Goal: Find specific page/section

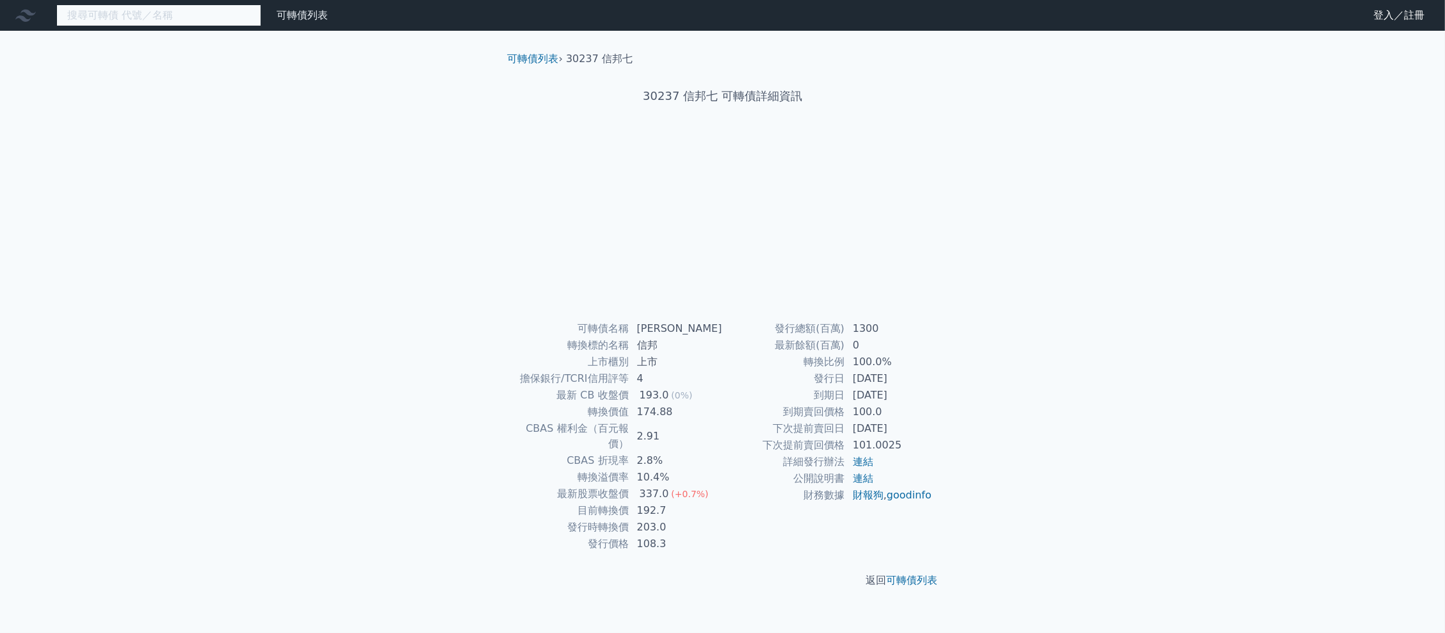
click at [195, 26] on input at bounding box center [158, 15] width 205 height 22
type input "6126"
drag, startPoint x: 214, startPoint y: 21, endPoint x: 0, endPoint y: 29, distance: 214.0
click at [0, 4] on nav "6126 可轉債列表 財務數據 可轉債列表 財務數據 登入／註冊 登入／註冊" at bounding box center [722, 15] width 1445 height 31
click at [195, 19] on input "6126" at bounding box center [158, 15] width 205 height 22
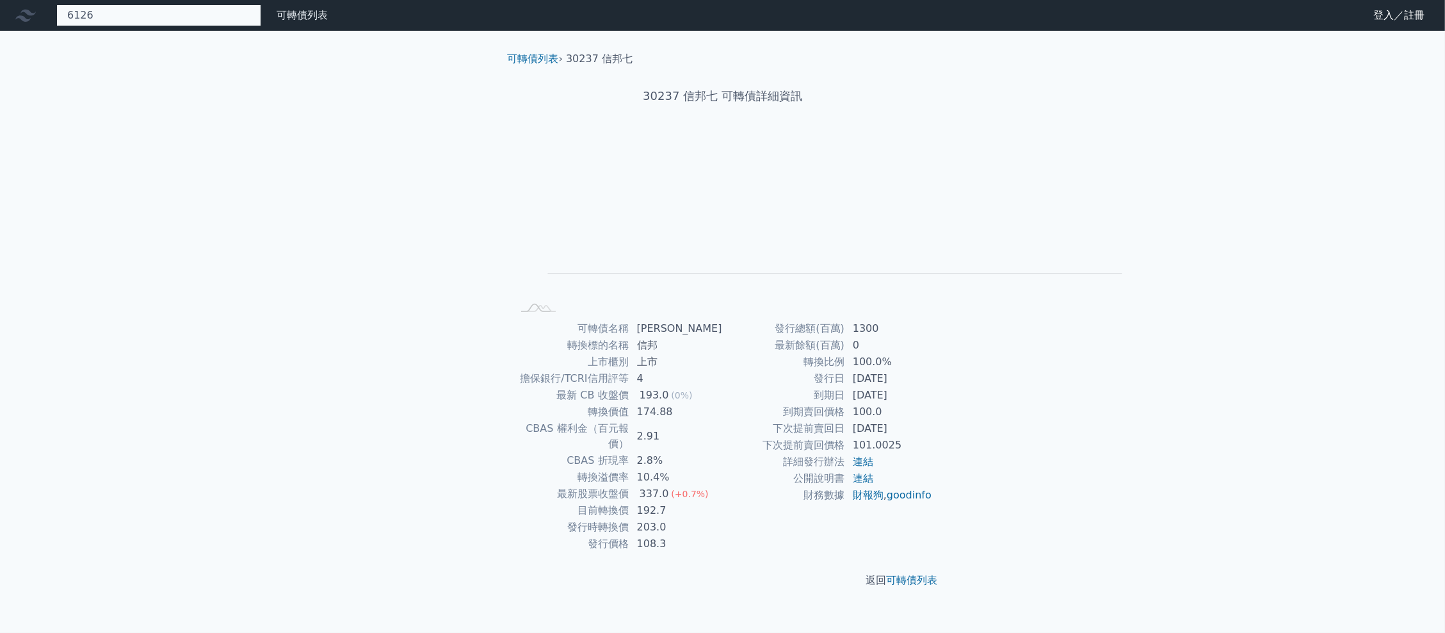
click at [159, 5] on nav "6126 可轉債列表 財務數據 可轉債列表 財務數據 登入／註冊 登入／註冊" at bounding box center [722, 15] width 1445 height 31
click at [152, 26] on input at bounding box center [158, 15] width 205 height 22
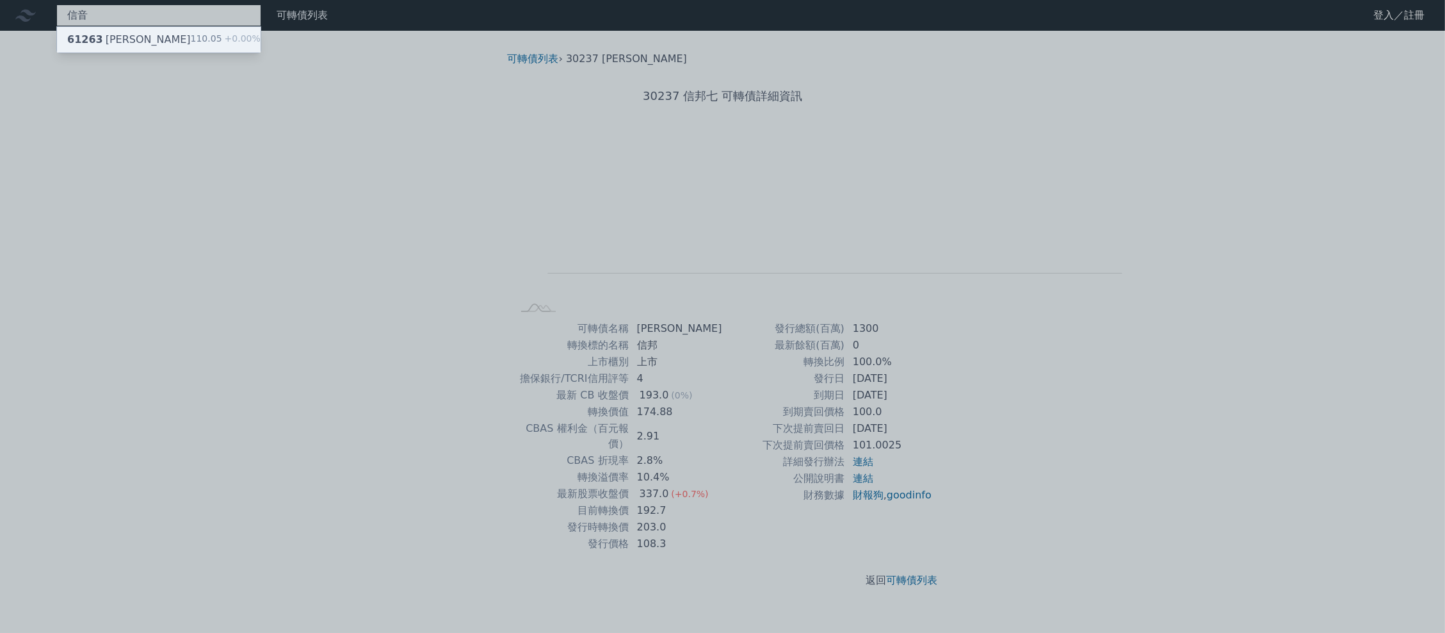
type input "信音"
click at [131, 54] on div "信音 61263 信音三 110.05 +0.00% 可轉債列表 財務數據 可轉債列表 財務數據 登入／註冊 登入／註冊 可轉債列表 › 30237 信邦七 …" at bounding box center [722, 316] width 1445 height 633
click at [103, 45] on span "61263" at bounding box center [85, 39] width 36 height 12
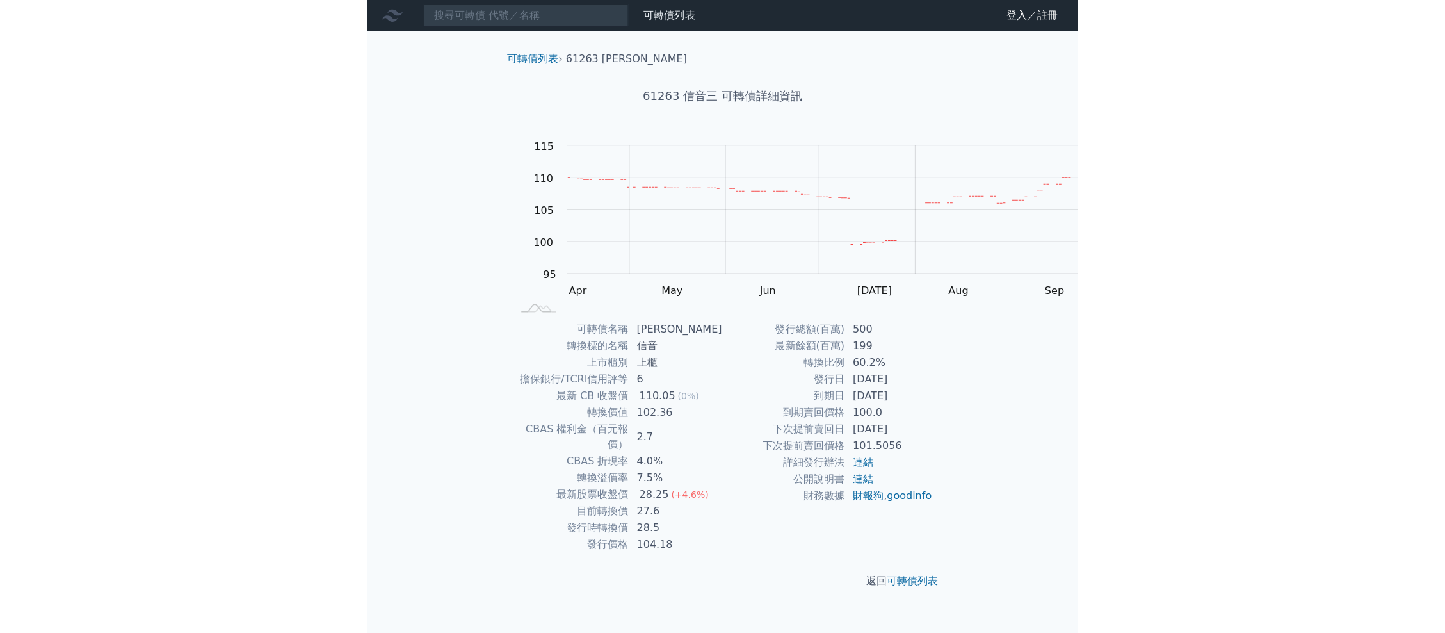
scroll to position [127, 0]
